Goal: Information Seeking & Learning: Learn about a topic

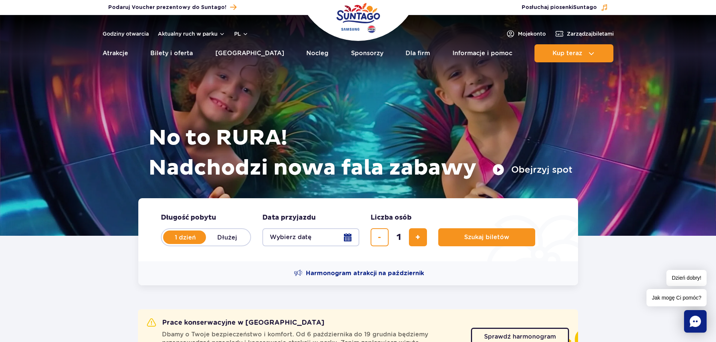
click at [260, 50] on ul "Aktualny ruch w parku Atrakcje Zjeżdżalnie Aster Rainbow [GEOGRAPHIC_DATA] Więc…" at bounding box center [358, 53] width 511 height 18
click at [240, 54] on link "[GEOGRAPHIC_DATA]" at bounding box center [249, 53] width 69 height 18
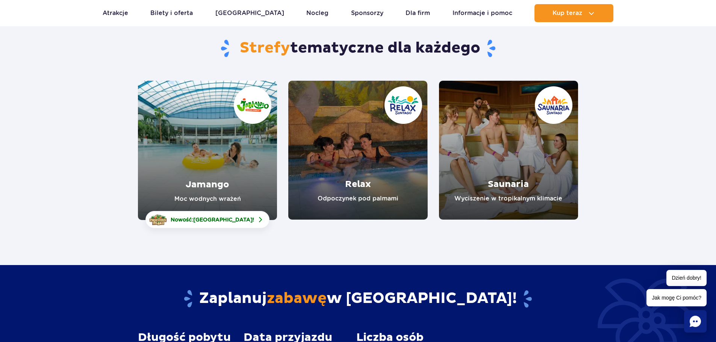
scroll to position [75, 0]
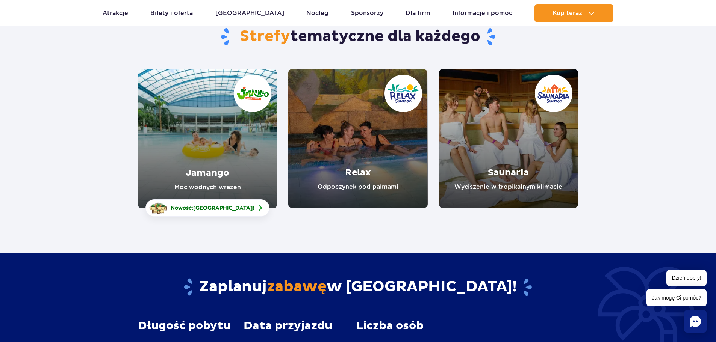
click at [185, 163] on link "Jamango" at bounding box center [207, 138] width 139 height 139
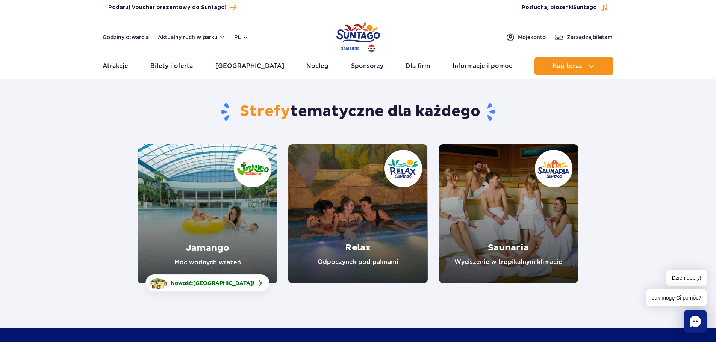
click at [364, 241] on link "Relax" at bounding box center [357, 213] width 139 height 139
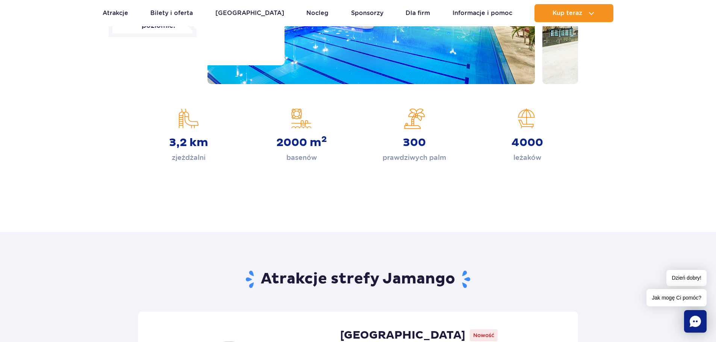
scroll to position [75, 0]
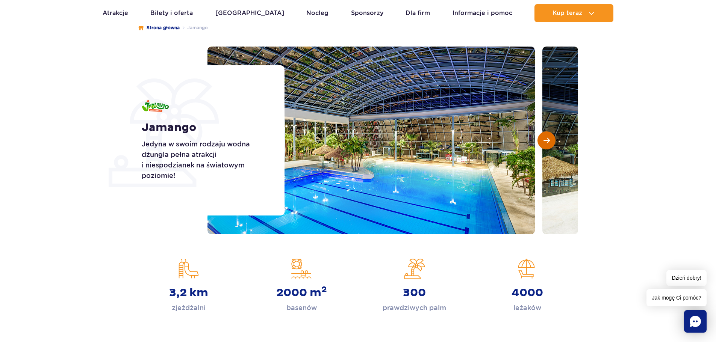
click at [544, 140] on span "Następny slajd" at bounding box center [546, 140] width 6 height 7
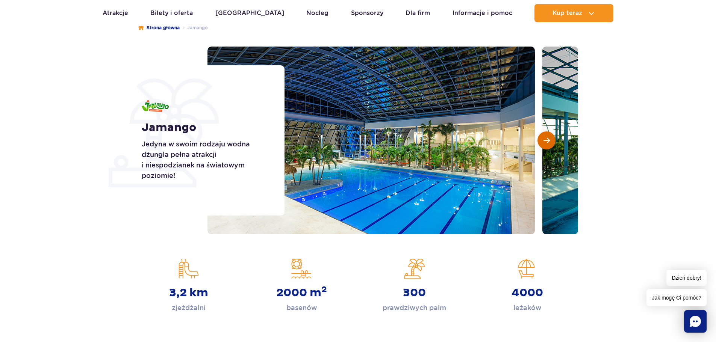
click at [545, 140] on span "Następny slajd" at bounding box center [546, 140] width 6 height 7
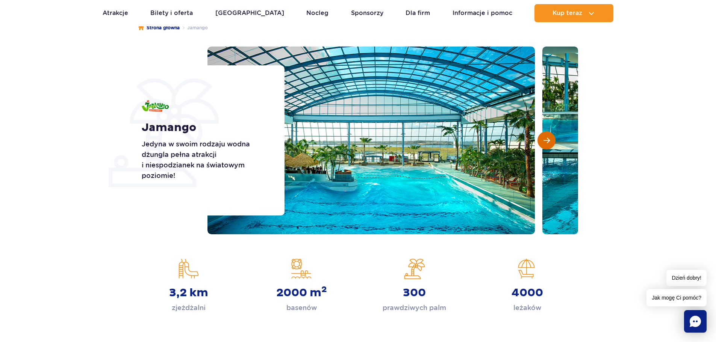
click at [545, 140] on span "Następny slajd" at bounding box center [546, 140] width 6 height 7
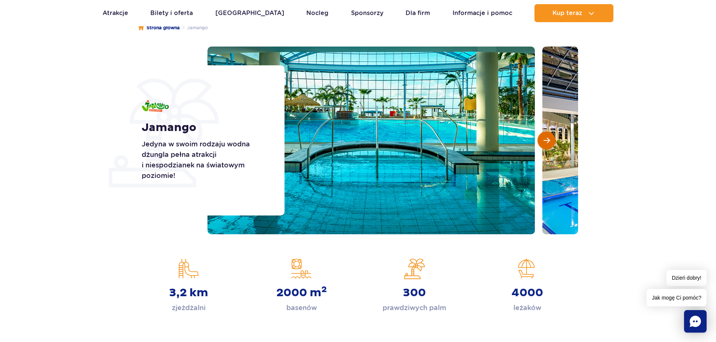
click at [545, 140] on span "Następny slajd" at bounding box center [546, 140] width 6 height 7
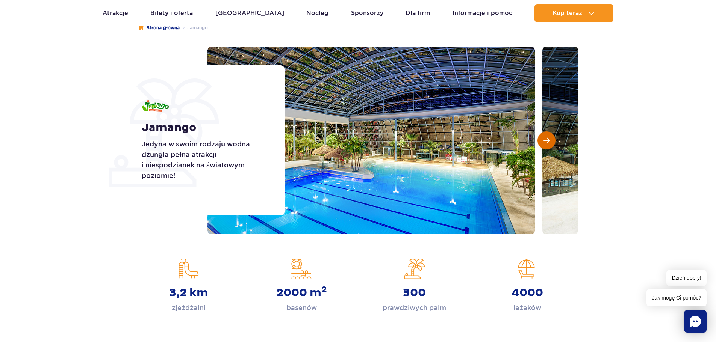
click at [545, 140] on span "Następny slajd" at bounding box center [546, 140] width 6 height 7
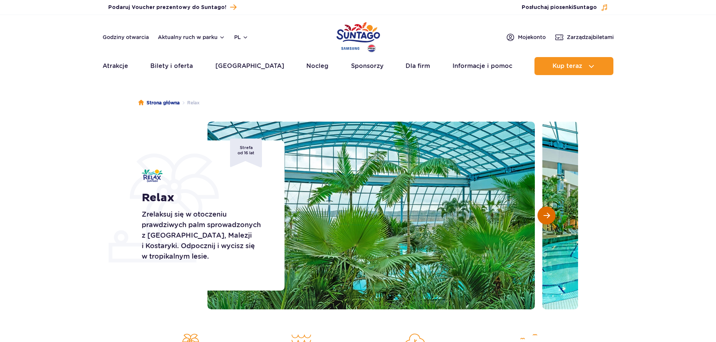
click at [546, 211] on button "Następny slajd" at bounding box center [546, 216] width 18 height 18
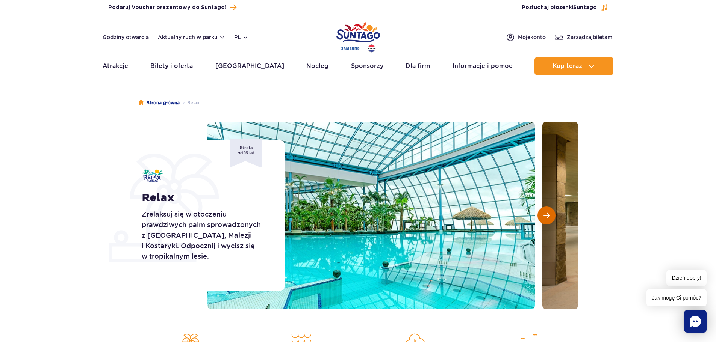
click at [545, 216] on span "Następny slajd" at bounding box center [546, 215] width 6 height 7
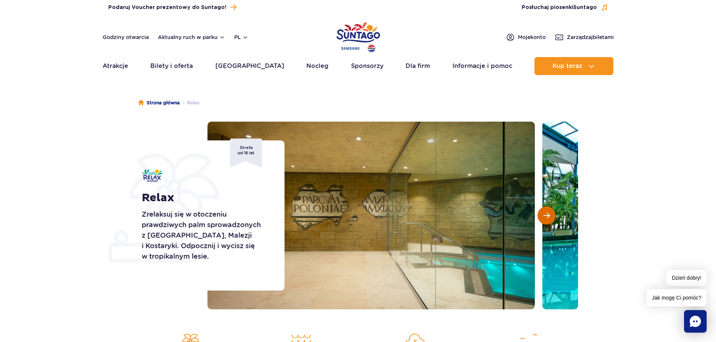
click at [545, 216] on span "Następny slajd" at bounding box center [546, 215] width 6 height 7
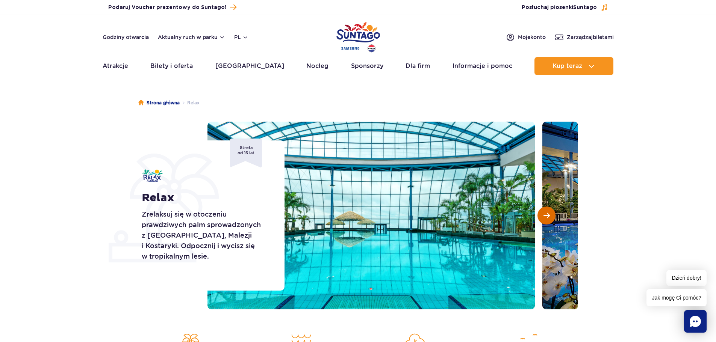
click at [543, 218] on span "Następny slajd" at bounding box center [546, 215] width 6 height 7
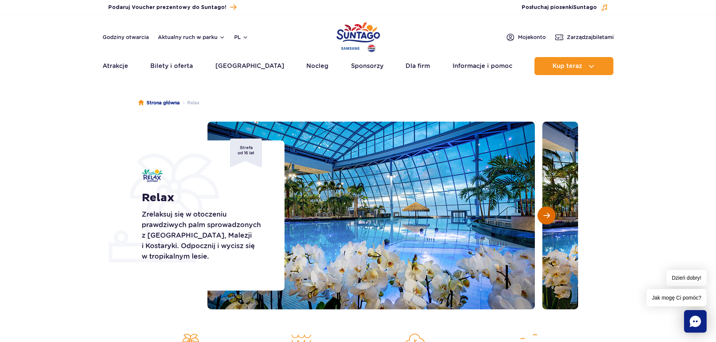
click at [543, 218] on span "Następny slajd" at bounding box center [546, 215] width 6 height 7
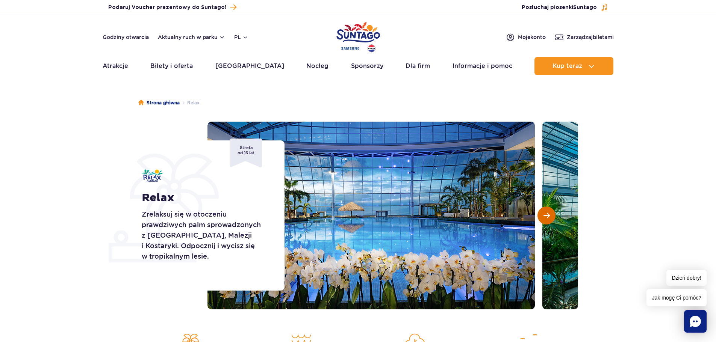
click at [543, 218] on span "Następny slajd" at bounding box center [546, 215] width 6 height 7
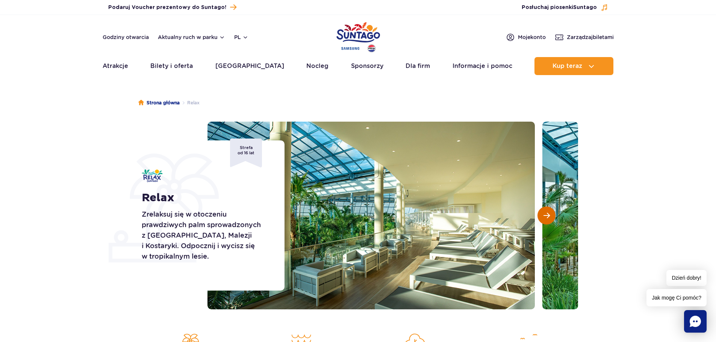
click at [543, 218] on span "Następny slajd" at bounding box center [546, 215] width 6 height 7
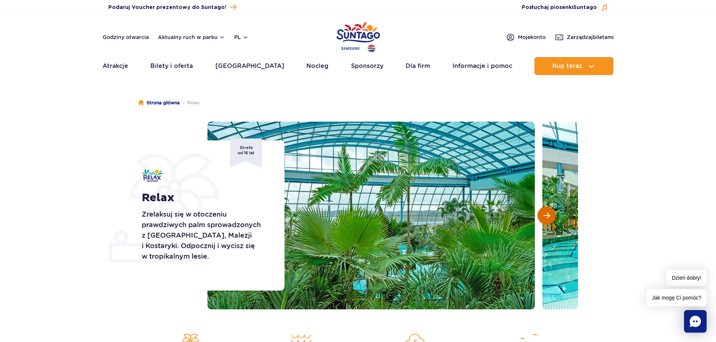
click at [543, 218] on span "Następny slajd" at bounding box center [546, 215] width 6 height 7
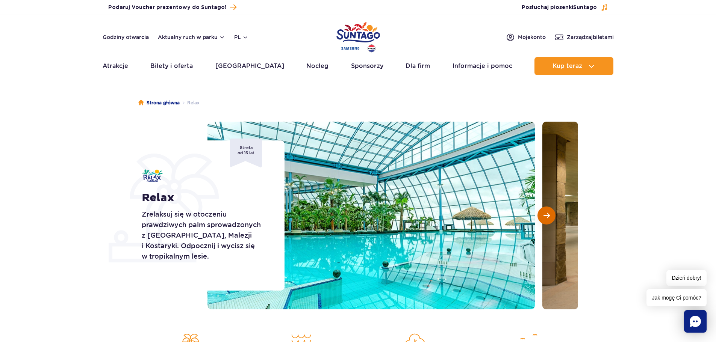
click at [543, 218] on span "Następny slajd" at bounding box center [546, 215] width 6 height 7
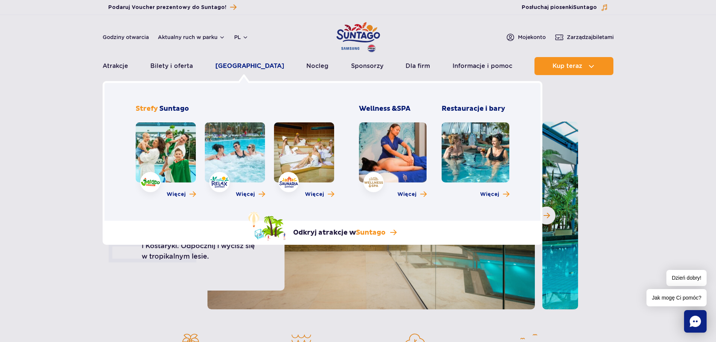
click at [227, 61] on link "[GEOGRAPHIC_DATA]" at bounding box center [249, 66] width 69 height 18
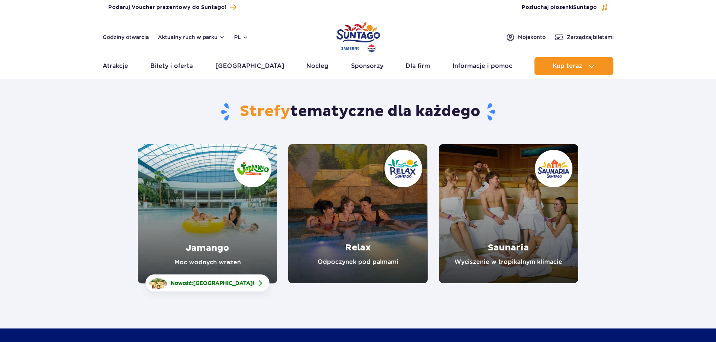
click at [221, 226] on link "Jamango" at bounding box center [207, 213] width 139 height 139
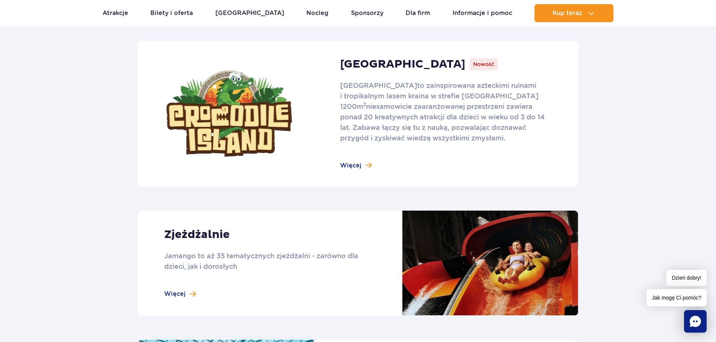
scroll to position [564, 0]
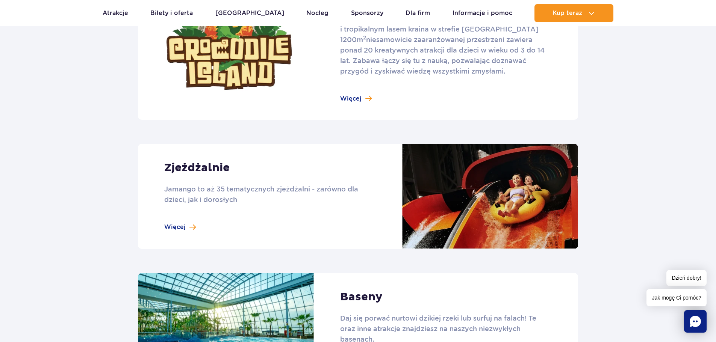
click at [171, 230] on link at bounding box center [358, 196] width 440 height 105
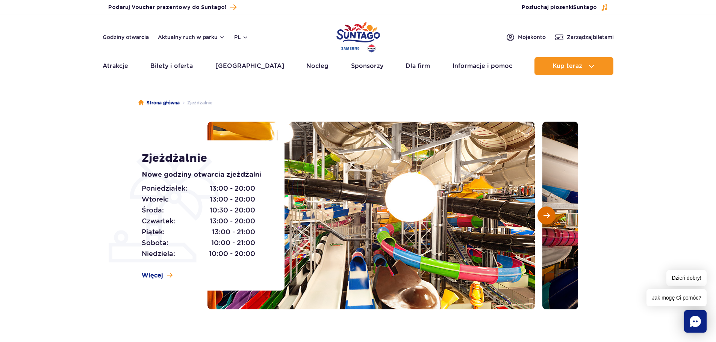
click at [549, 216] on span "Następny slajd" at bounding box center [546, 215] width 6 height 7
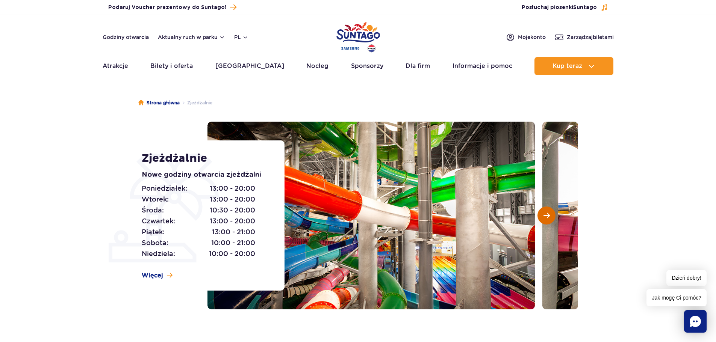
click at [549, 216] on span "Następny slajd" at bounding box center [546, 215] width 6 height 7
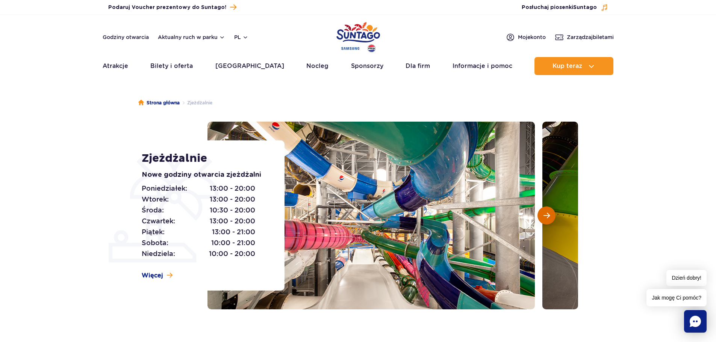
click at [549, 216] on span "Następny slajd" at bounding box center [546, 215] width 6 height 7
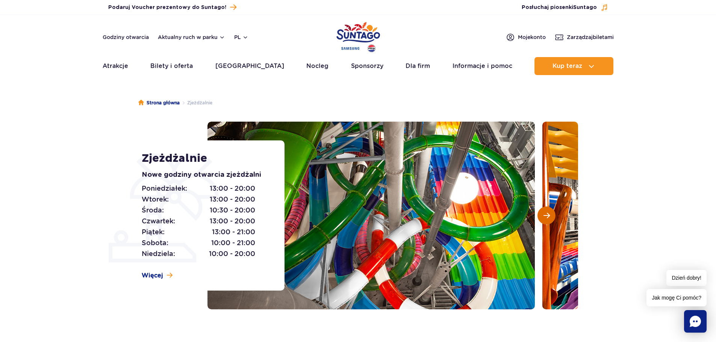
click at [549, 216] on span "Następny slajd" at bounding box center [546, 215] width 6 height 7
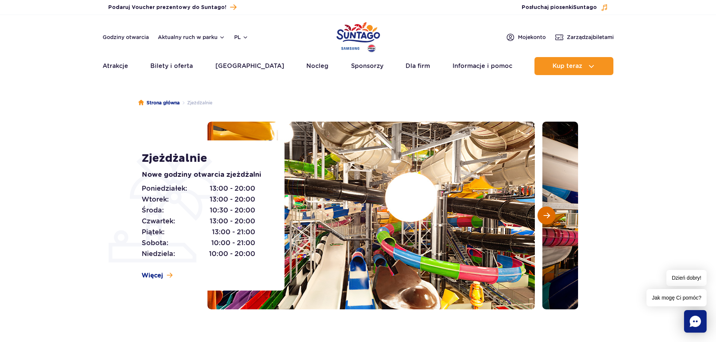
click at [549, 216] on span "Następny slajd" at bounding box center [546, 215] width 6 height 7
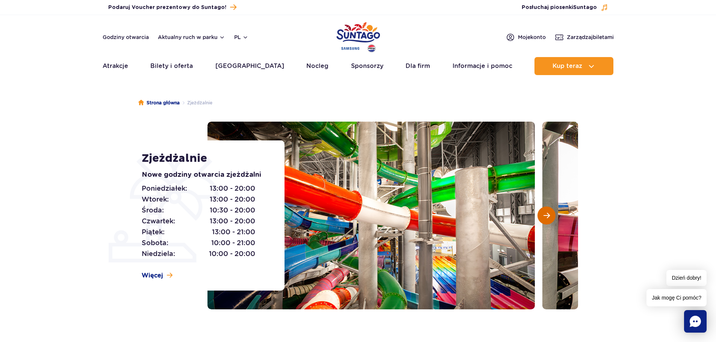
click at [549, 216] on span "Następny slajd" at bounding box center [546, 215] width 6 height 7
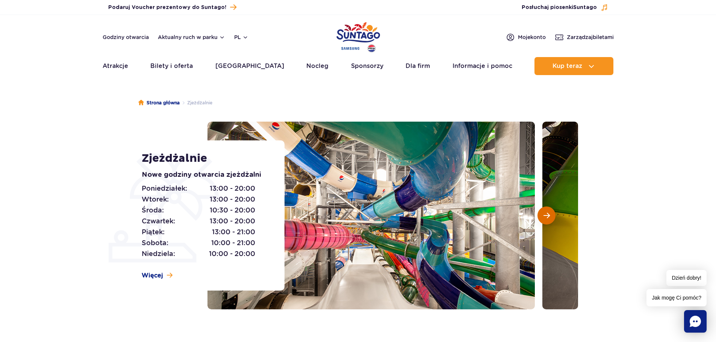
click at [549, 216] on span "Następny slajd" at bounding box center [546, 215] width 6 height 7
